Goal: Navigation & Orientation: Find specific page/section

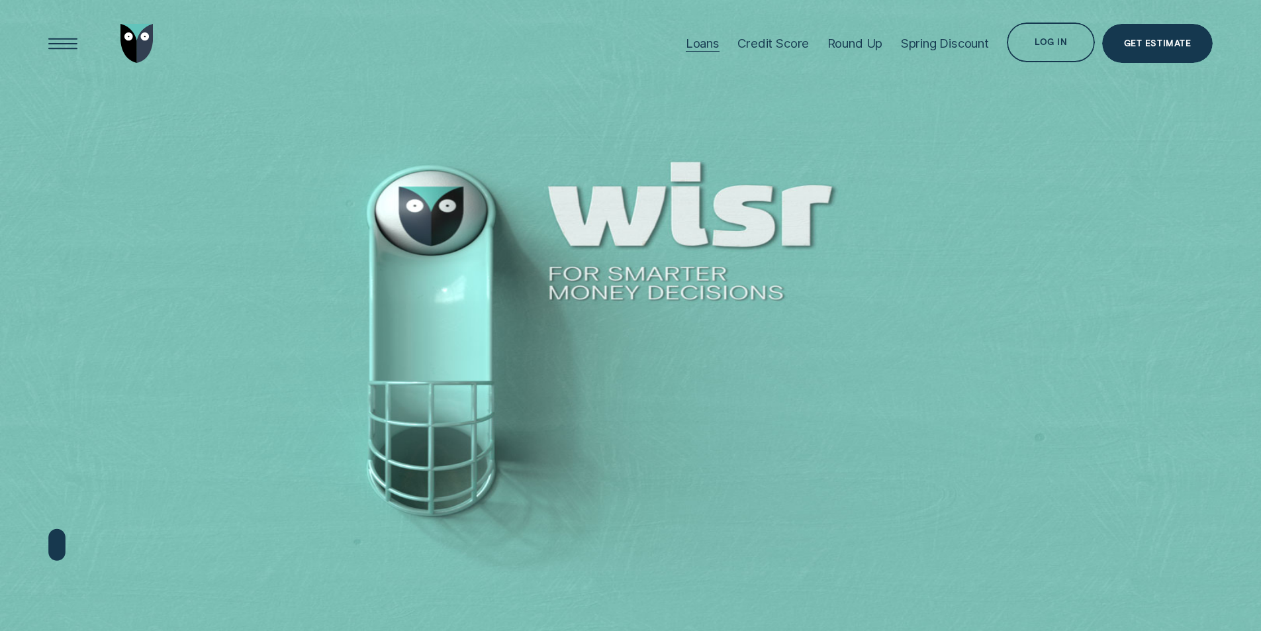
click at [688, 38] on div "Loans" at bounding box center [703, 43] width 34 height 15
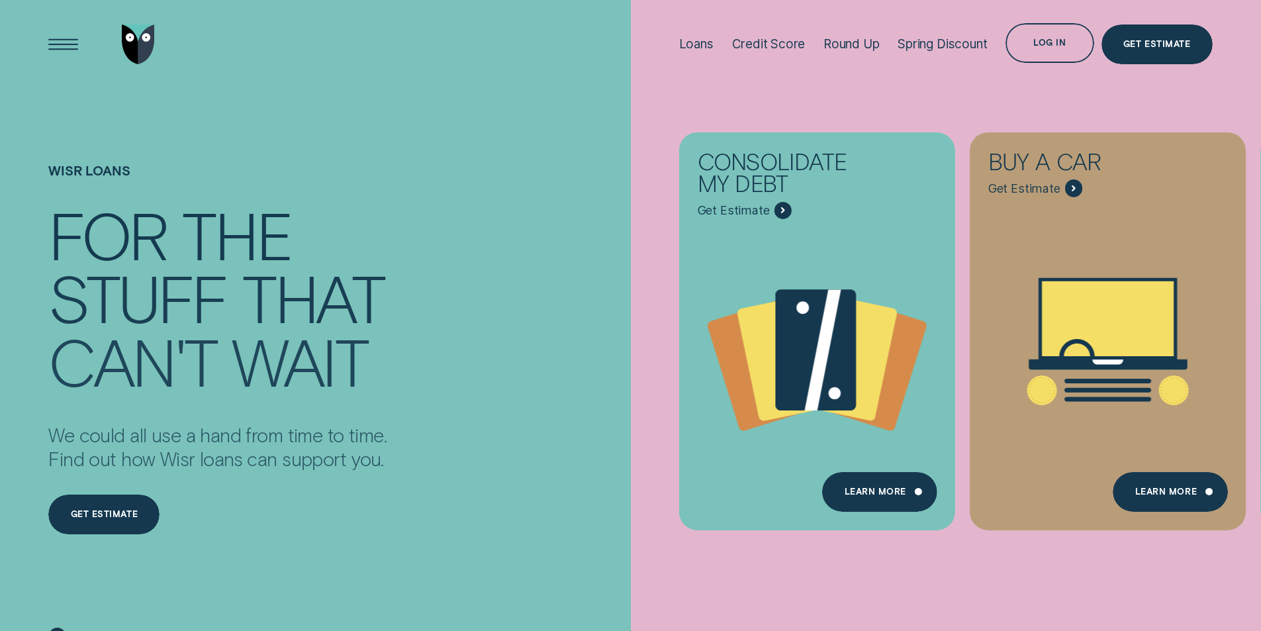
click at [687, 46] on div "Loans" at bounding box center [696, 43] width 34 height 15
click at [763, 46] on div "Credit Score" at bounding box center [768, 43] width 73 height 15
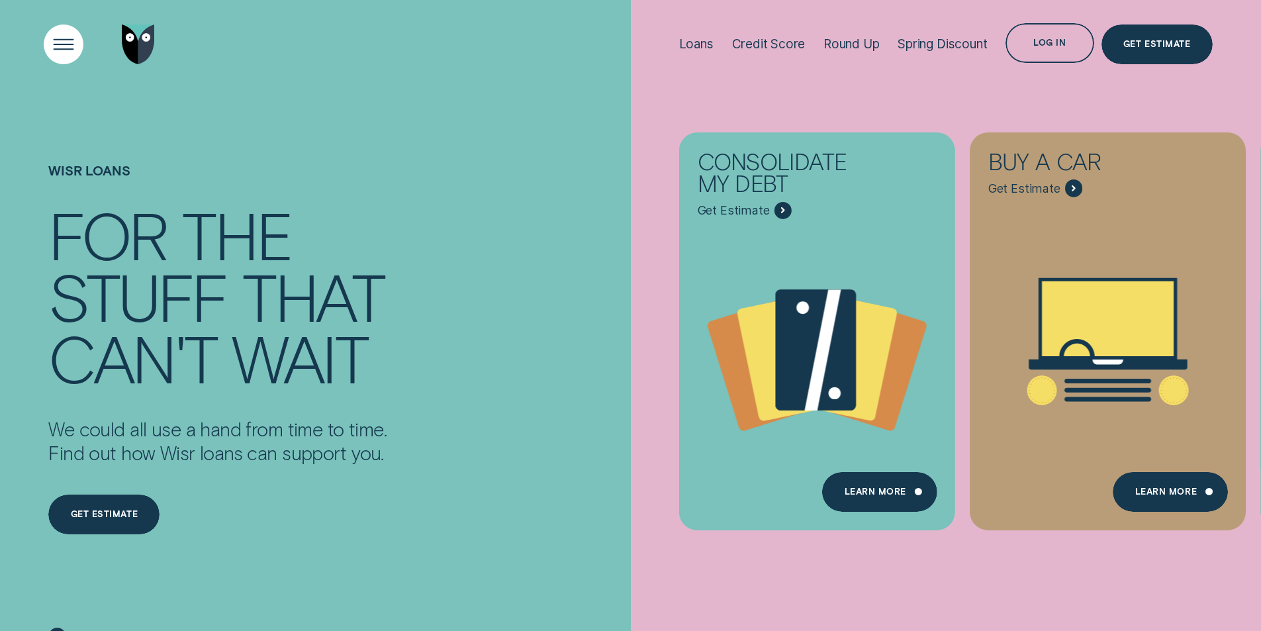
click at [63, 41] on div "Open Menu" at bounding box center [63, 44] width 56 height 56
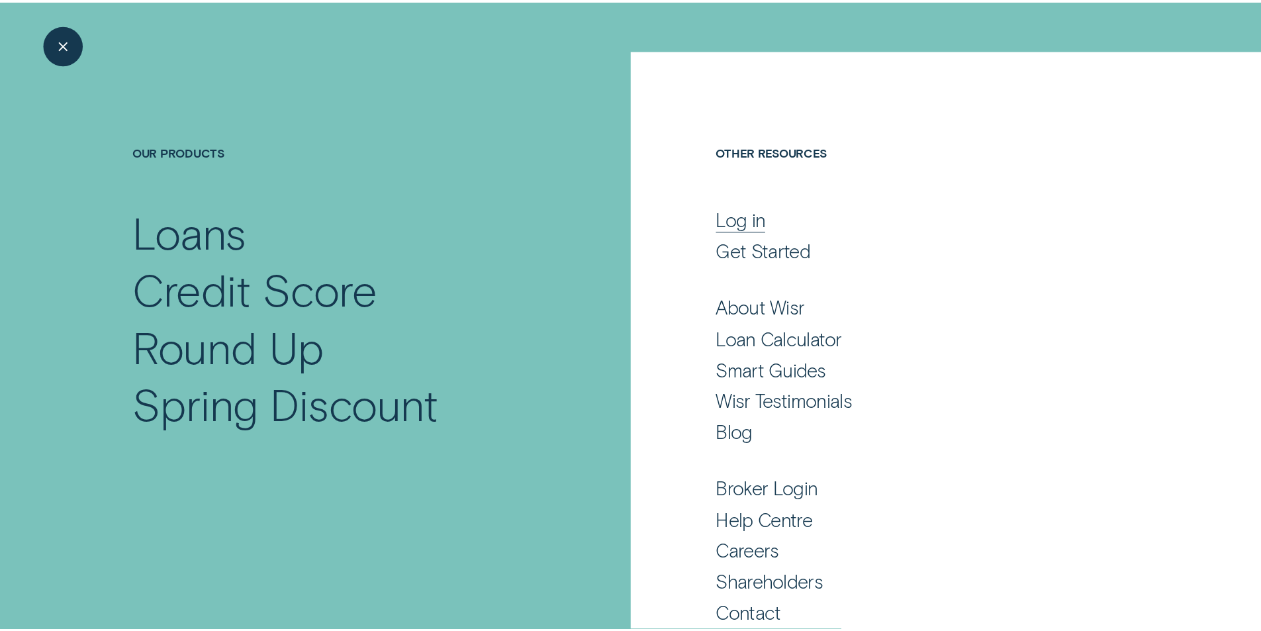
scroll to position [60, 0]
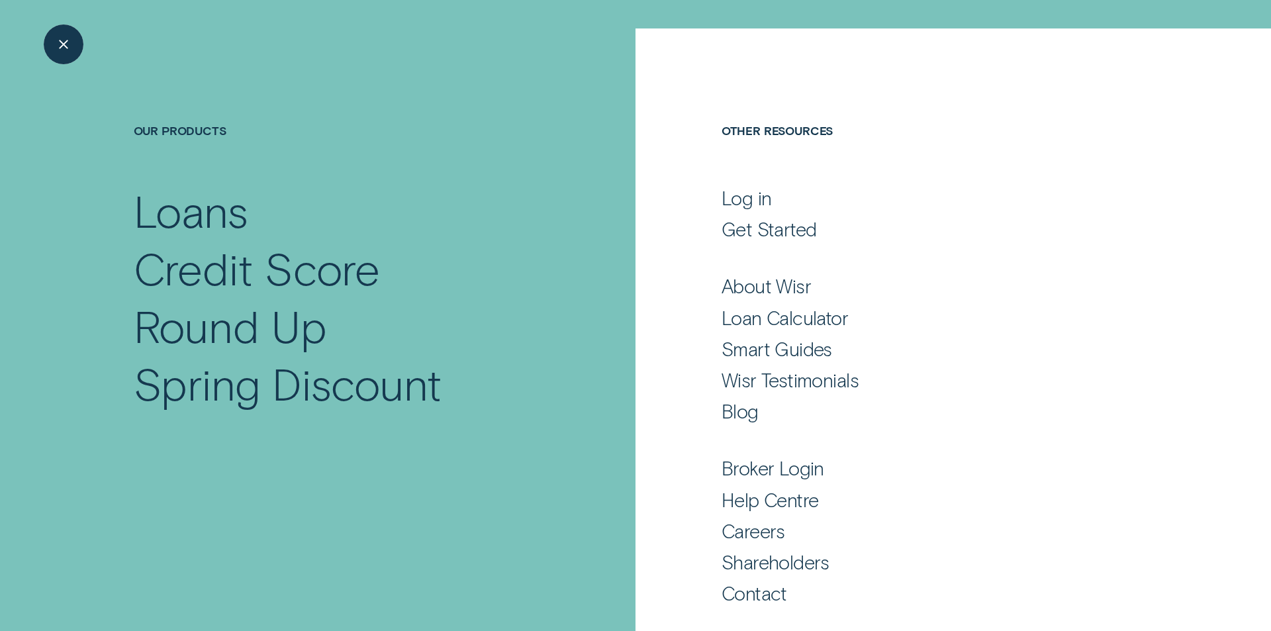
click at [68, 45] on div "Close Menu" at bounding box center [63, 44] width 56 height 56
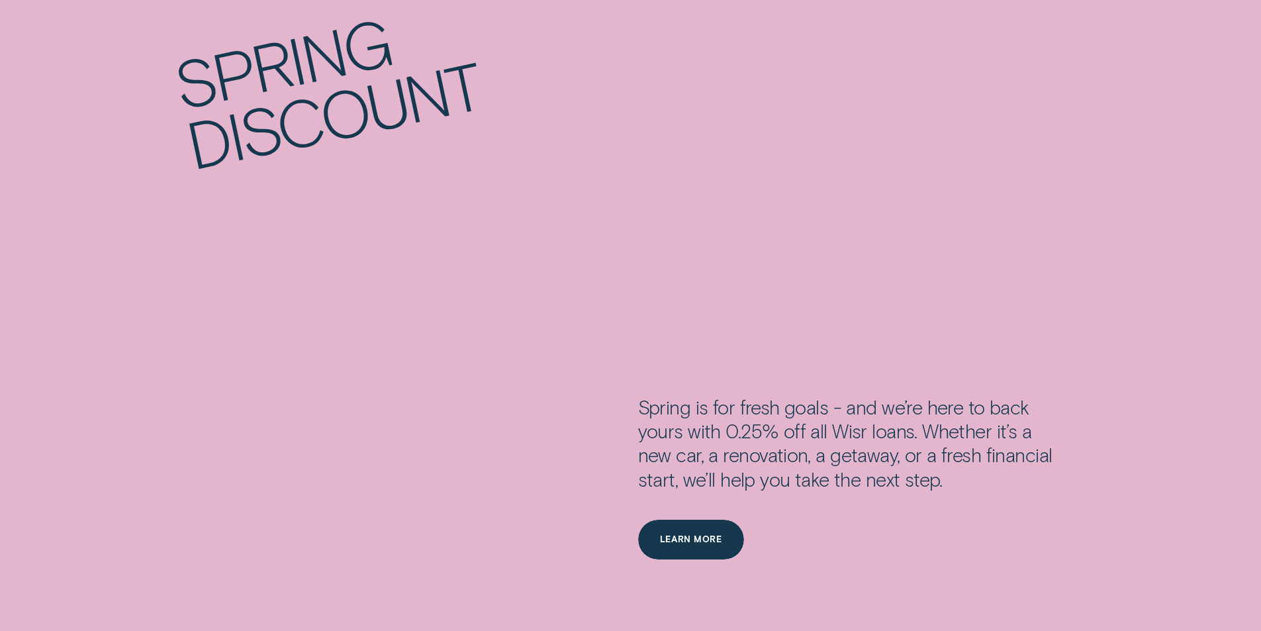
scroll to position [2184, 0]
